Goal: Go to known website: Go to known website

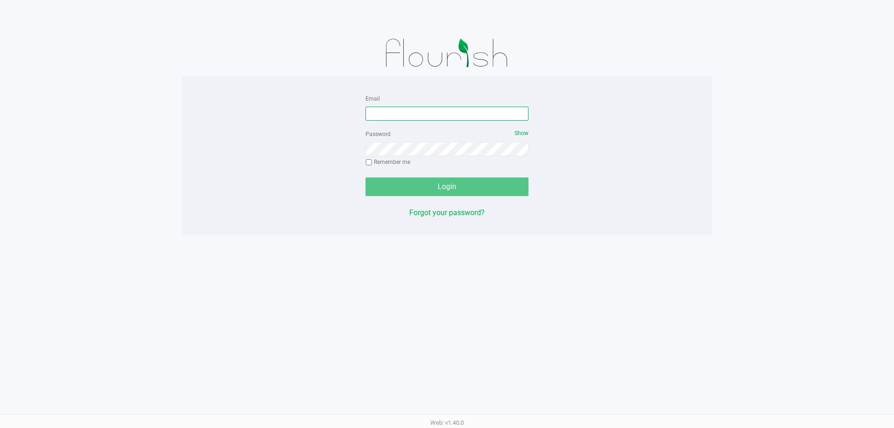
click at [396, 114] on input "Email" at bounding box center [446, 114] width 163 height 14
type input "lcarroll@liveparallel.com"
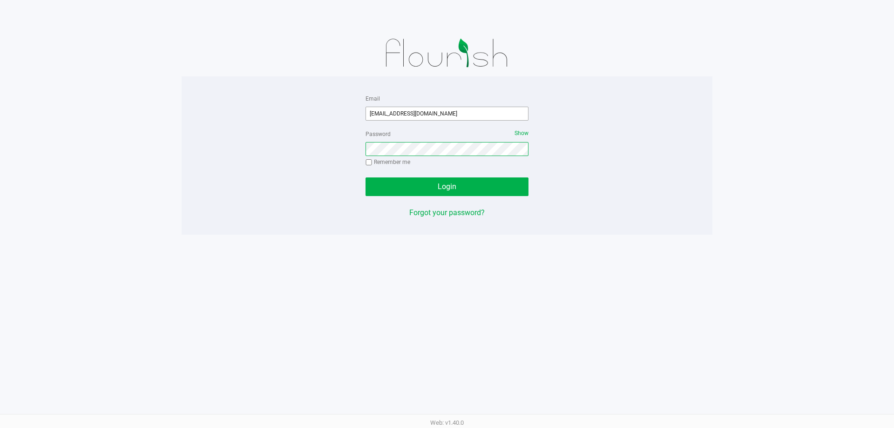
click at [365, 177] on button "Login" at bounding box center [446, 186] width 163 height 19
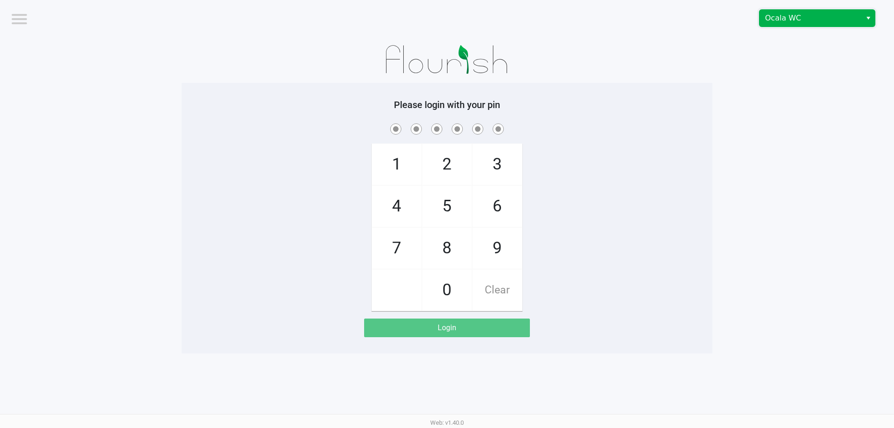
click at [797, 13] on span "Ocala WC" at bounding box center [810, 18] width 91 height 11
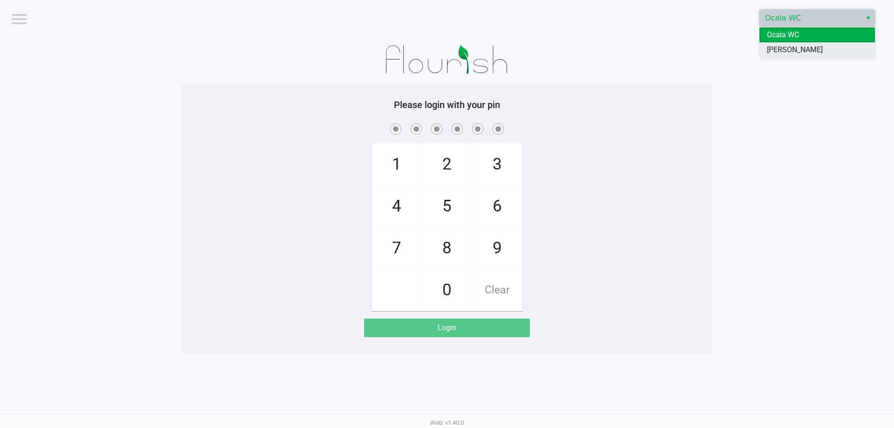
click at [790, 52] on span "Summerfield WC" at bounding box center [795, 49] width 56 height 11
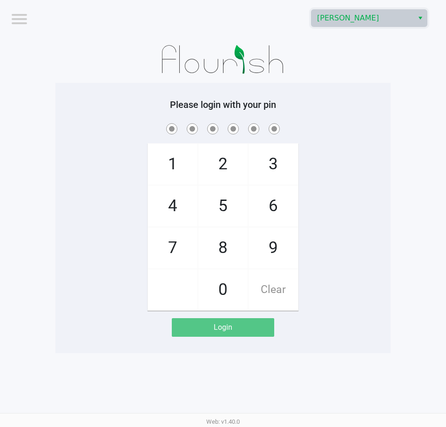
click at [327, 142] on div "1 4 7 2 5 8 0 3 6 9 Clear" at bounding box center [222, 216] width 335 height 189
checkbox input "true"
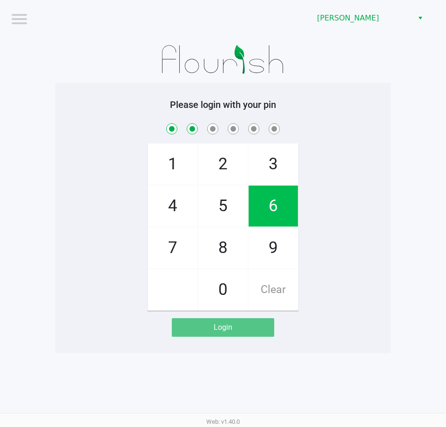
checkbox input "true"
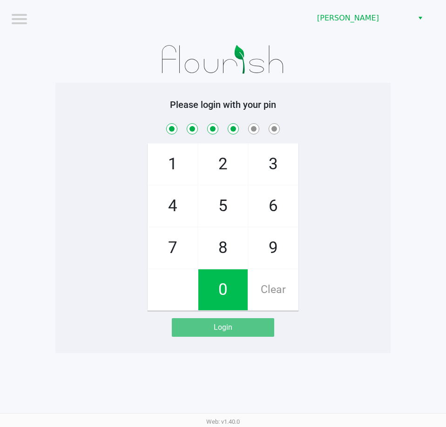
checkbox input "true"
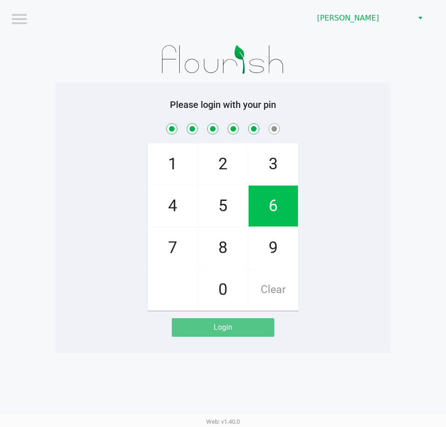
checkbox input "true"
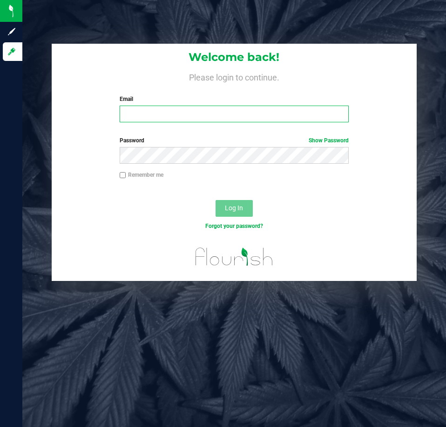
click at [150, 113] on input "Email" at bounding box center [234, 114] width 229 height 17
type input "[EMAIL_ADDRESS][DOMAIN_NAME]"
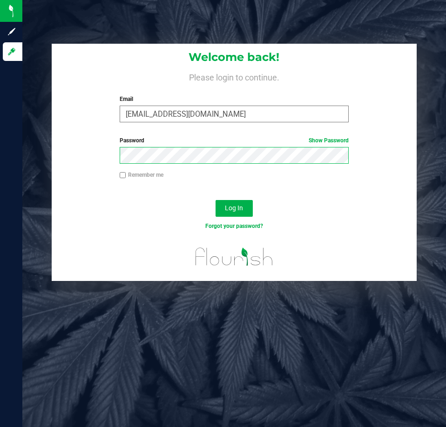
click at [216, 200] on button "Log In" at bounding box center [234, 208] width 37 height 17
